Goal: Information Seeking & Learning: Learn about a topic

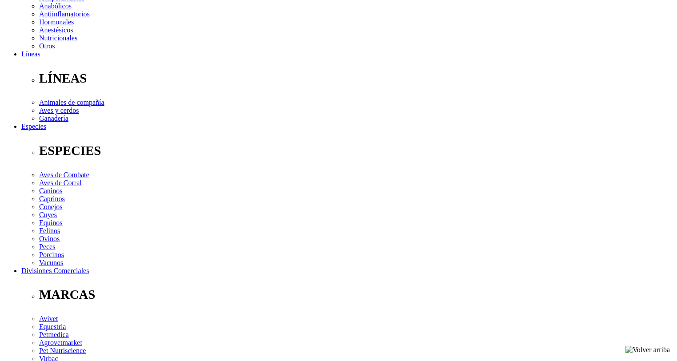
scroll to position [311, 0]
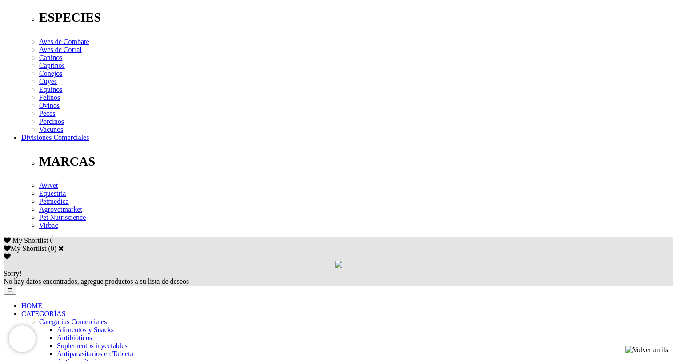
scroll to position [400, 0]
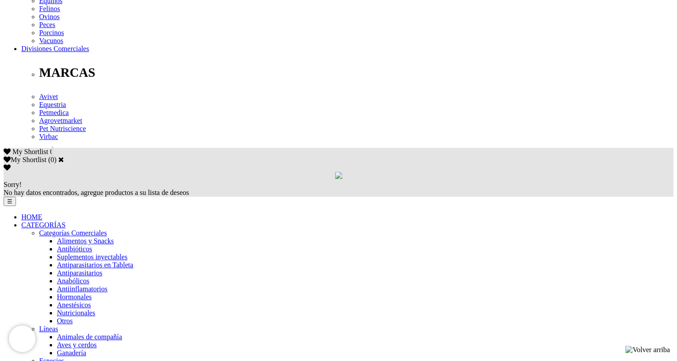
scroll to position [489, 0]
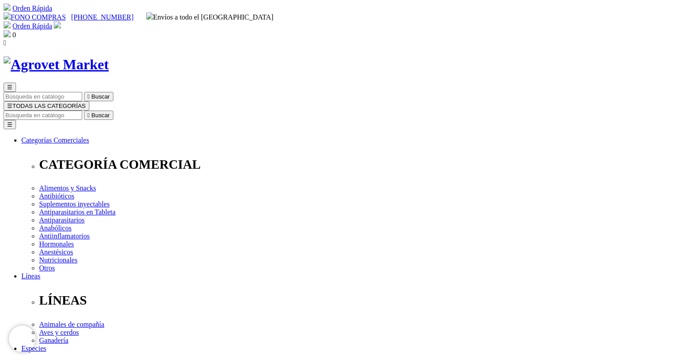
scroll to position [89, 0]
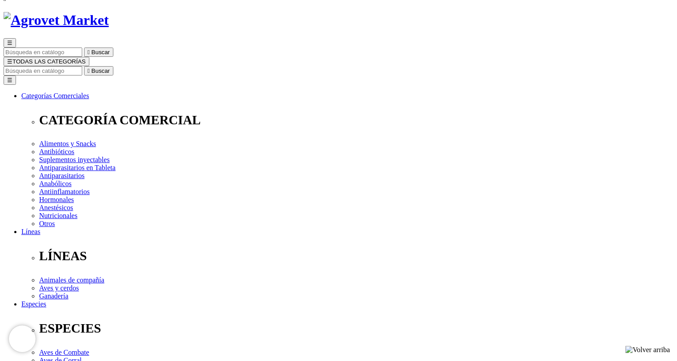
scroll to position [178, 0]
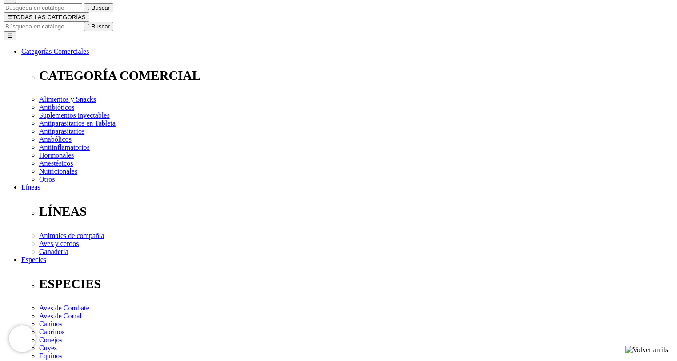
scroll to position [178, 0]
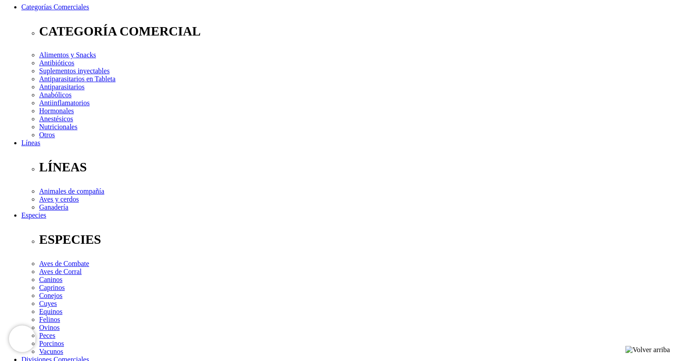
scroll to position [222, 0]
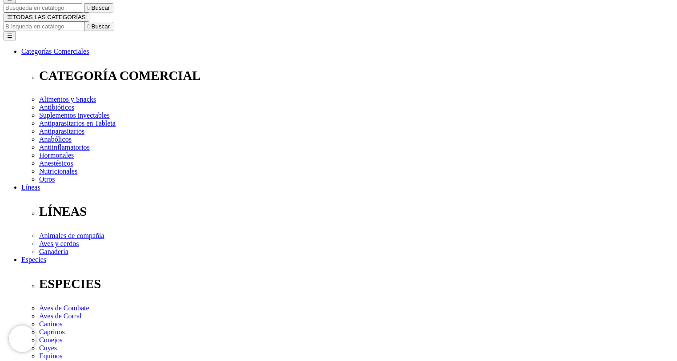
scroll to position [0, 0]
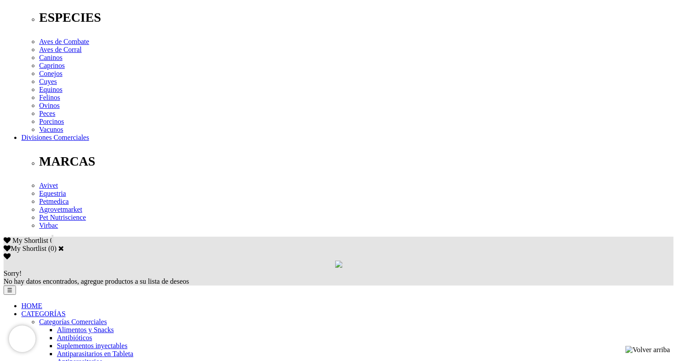
scroll to position [445, 0]
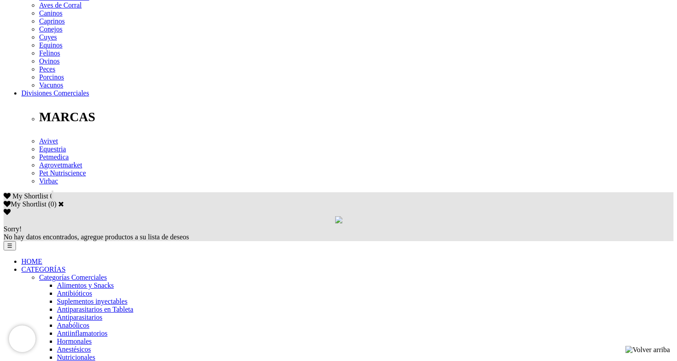
scroll to position [489, 0]
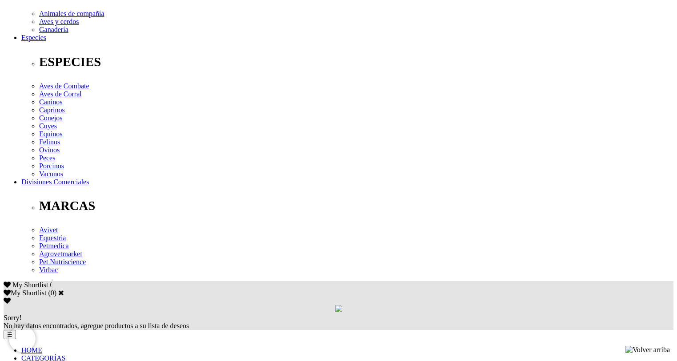
scroll to position [400, 0]
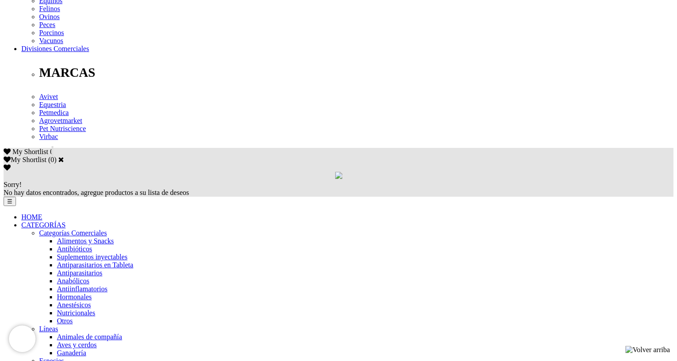
scroll to position [489, 0]
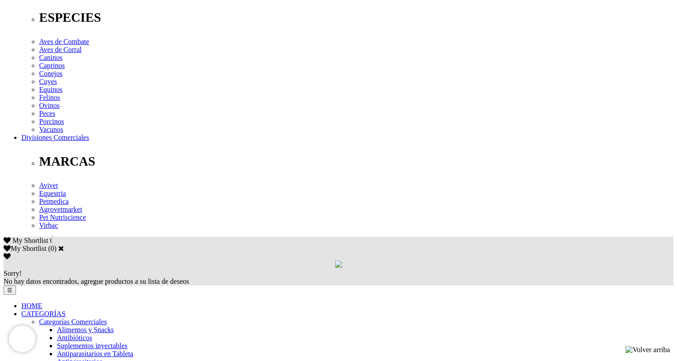
scroll to position [445, 0]
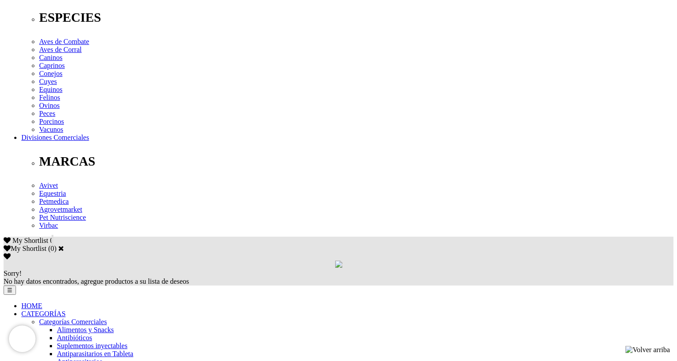
scroll to position [445, 0]
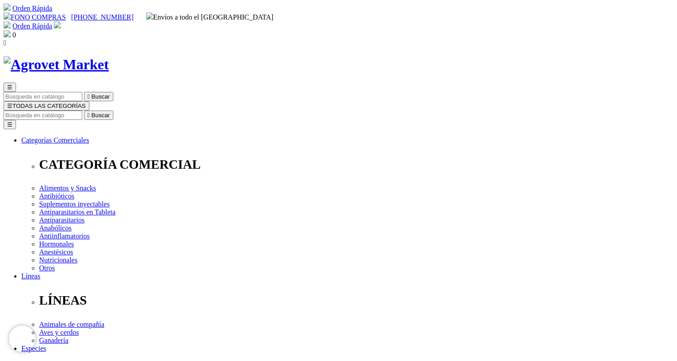
scroll to position [89, 0]
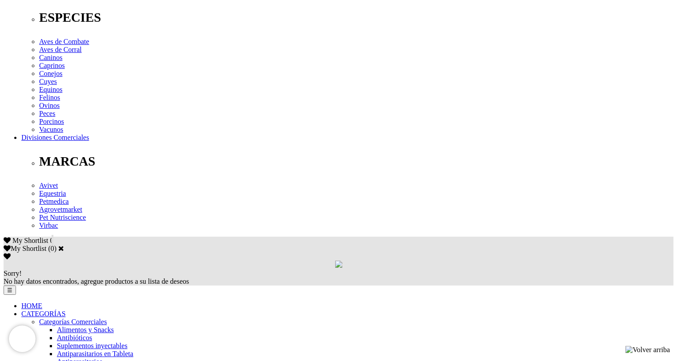
scroll to position [445, 0]
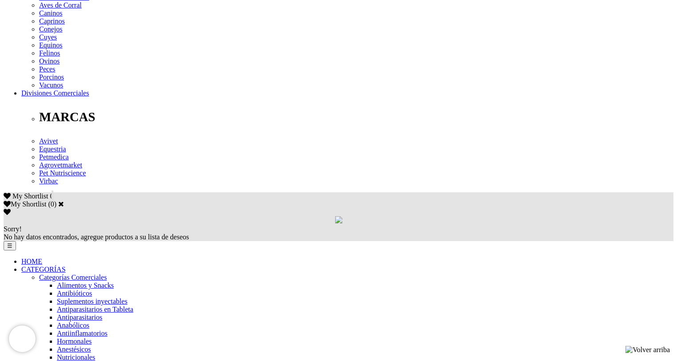
scroll to position [489, 0]
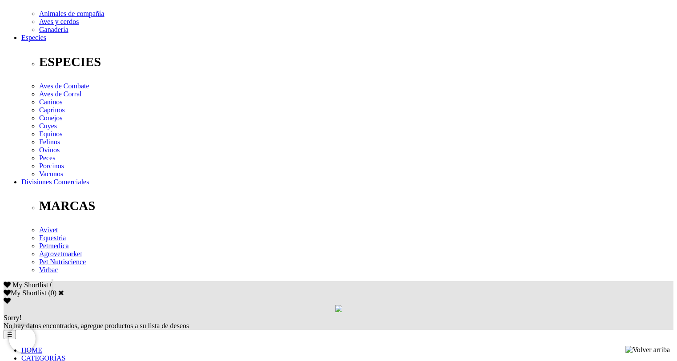
scroll to position [400, 0]
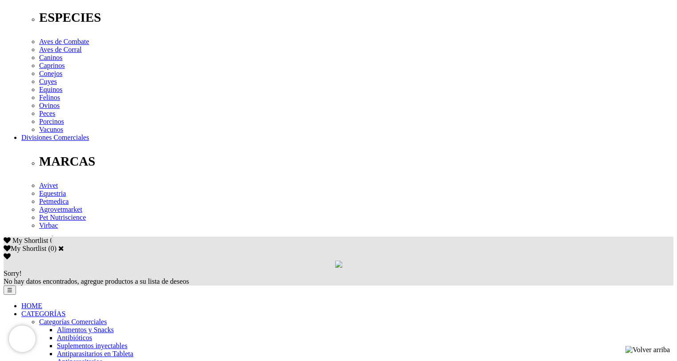
scroll to position [489, 0]
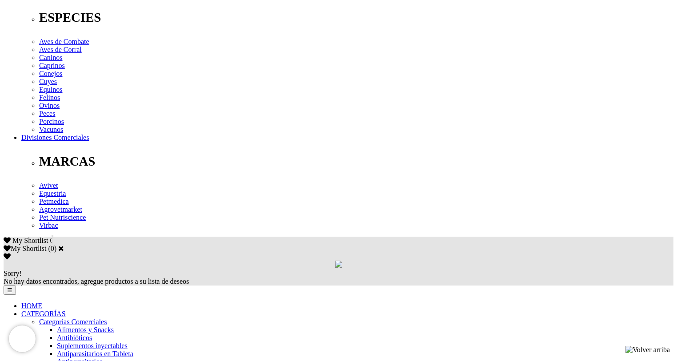
scroll to position [400, 0]
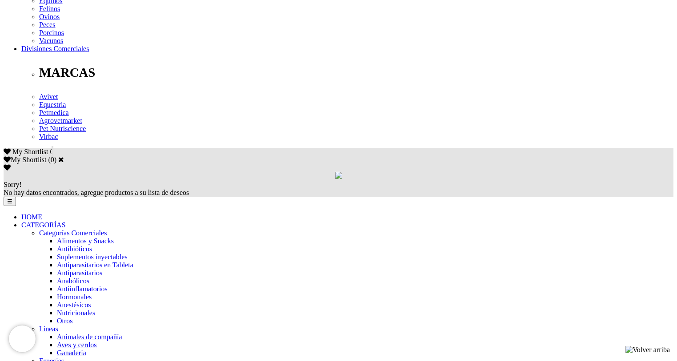
scroll to position [533, 0]
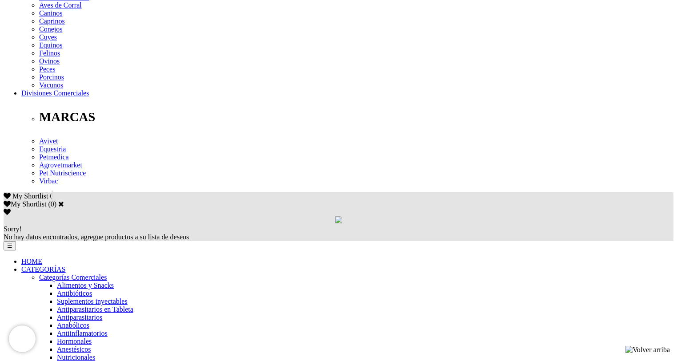
scroll to position [445, 0]
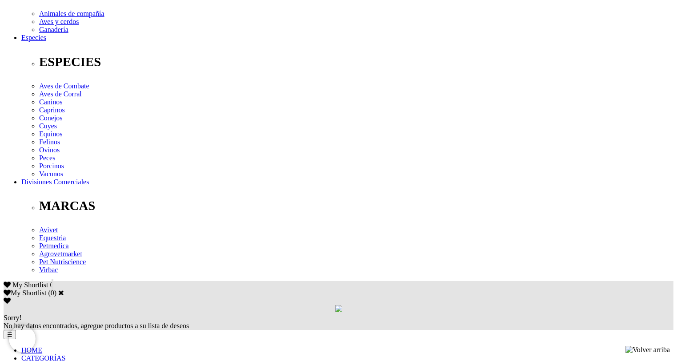
scroll to position [400, 0]
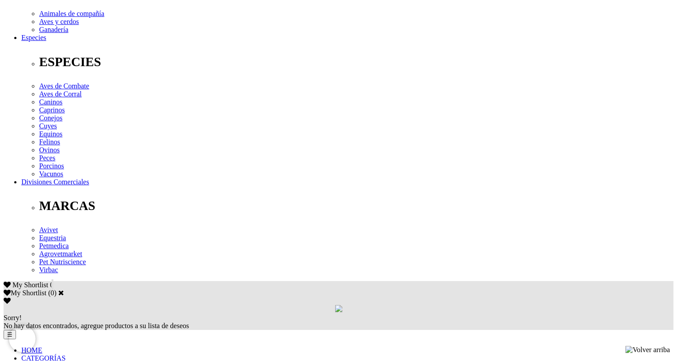
scroll to position [400, 0]
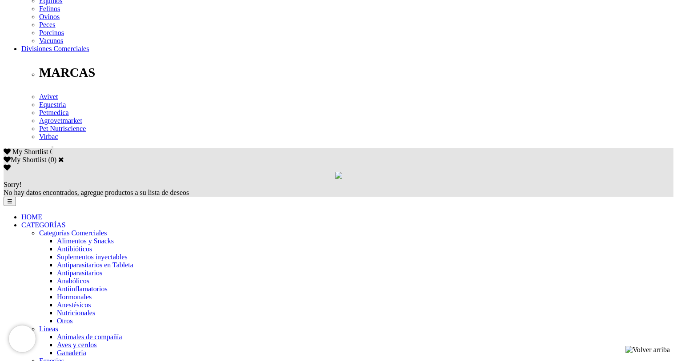
scroll to position [533, 0]
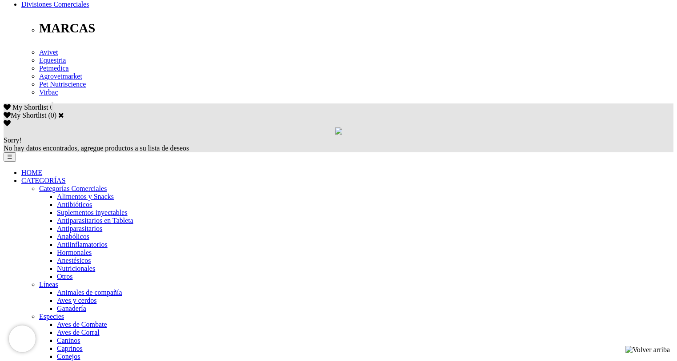
scroll to position [356, 0]
